Goal: Task Accomplishment & Management: Use online tool/utility

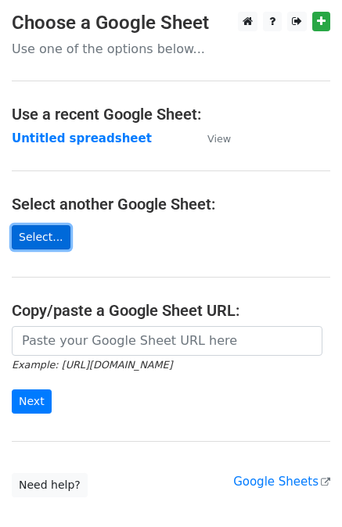
click at [34, 232] on link "Select..." at bounding box center [41, 237] width 59 height 24
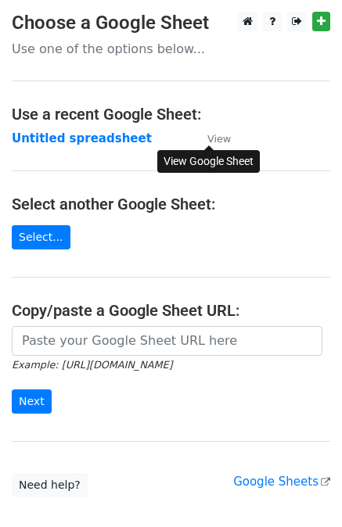
click at [223, 135] on small "View" at bounding box center [218, 139] width 23 height 12
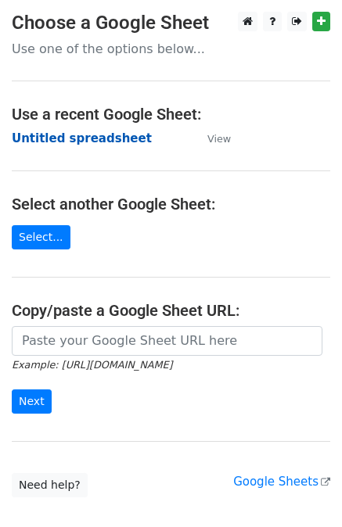
click at [70, 135] on strong "Untitled spreadsheet" at bounding box center [82, 138] width 140 height 14
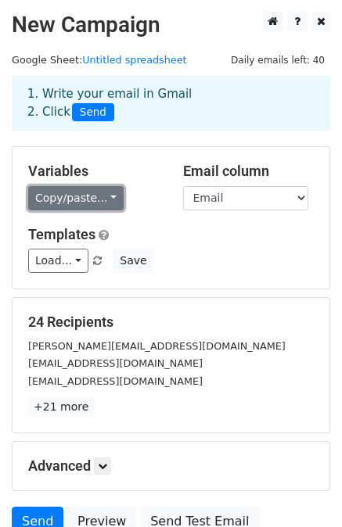
click at [99, 202] on link "Copy/paste..." at bounding box center [75, 198] width 95 height 24
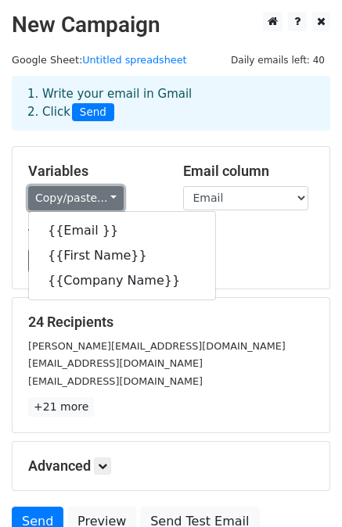
click at [75, 198] on link "Copy/paste..." at bounding box center [75, 198] width 95 height 24
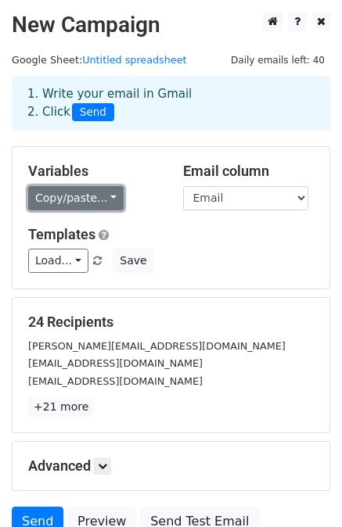
click at [55, 191] on link "Copy/paste..." at bounding box center [75, 198] width 95 height 24
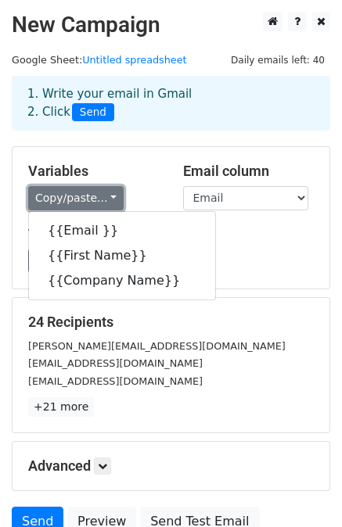
click at [55, 191] on link "Copy/paste..." at bounding box center [75, 198] width 95 height 24
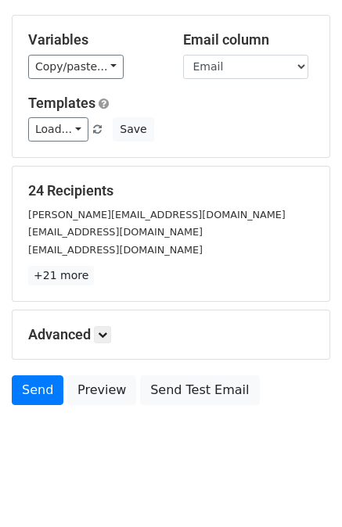
scroll to position [131, 0]
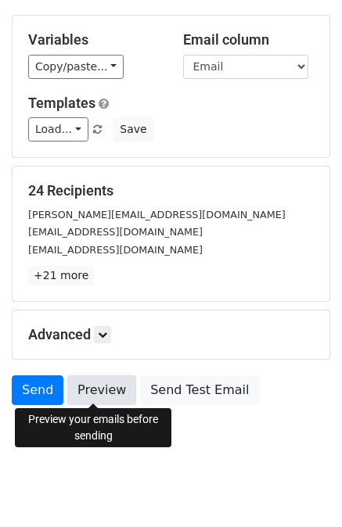
click at [88, 389] on link "Preview" at bounding box center [101, 390] width 69 height 30
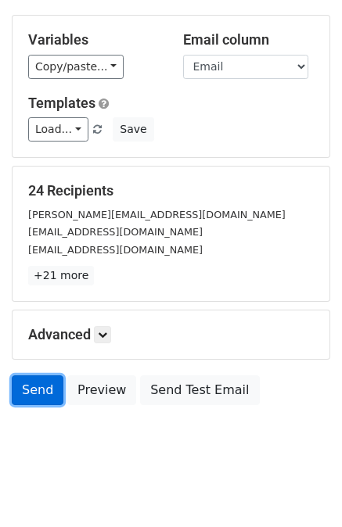
click at [26, 386] on link "Send" at bounding box center [38, 390] width 52 height 30
click at [31, 388] on link "Send" at bounding box center [38, 390] width 52 height 30
